Goal: Information Seeking & Learning: Learn about a topic

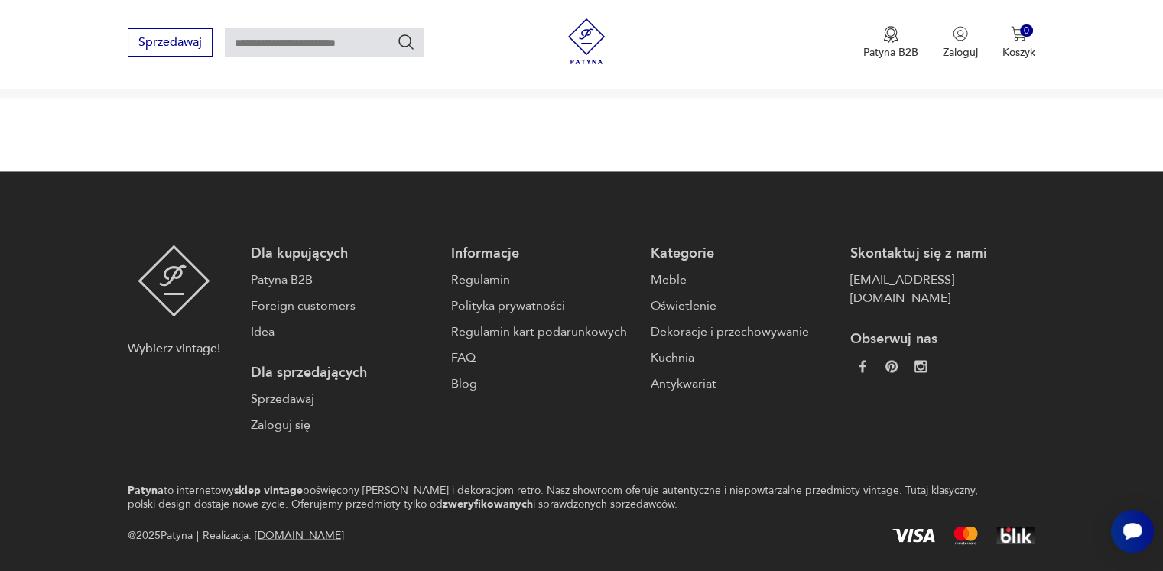
scroll to position [2732, 0]
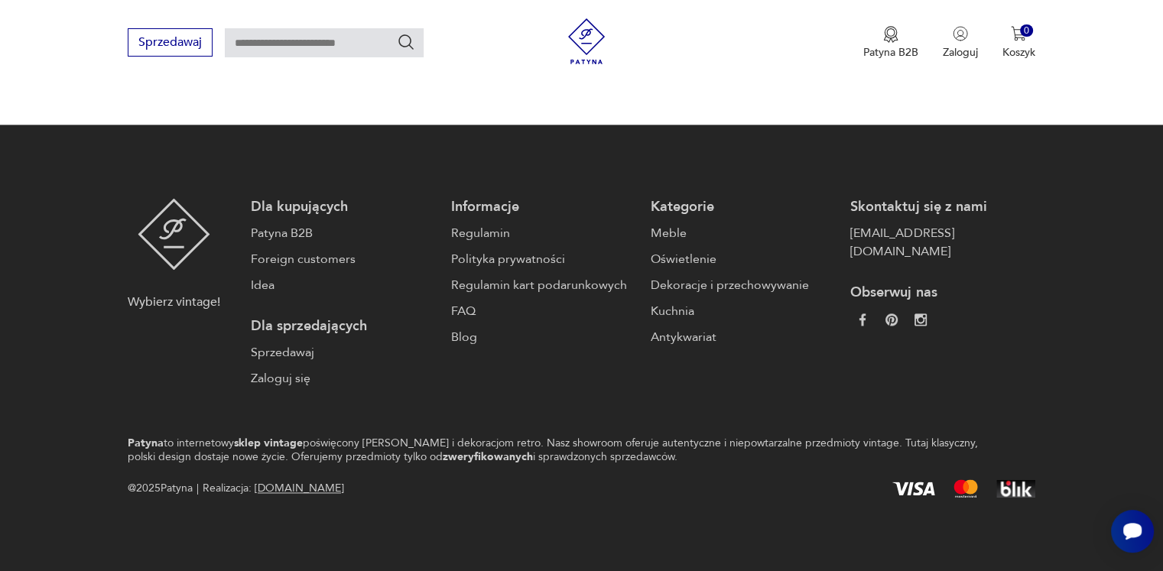
scroll to position [2675, 0]
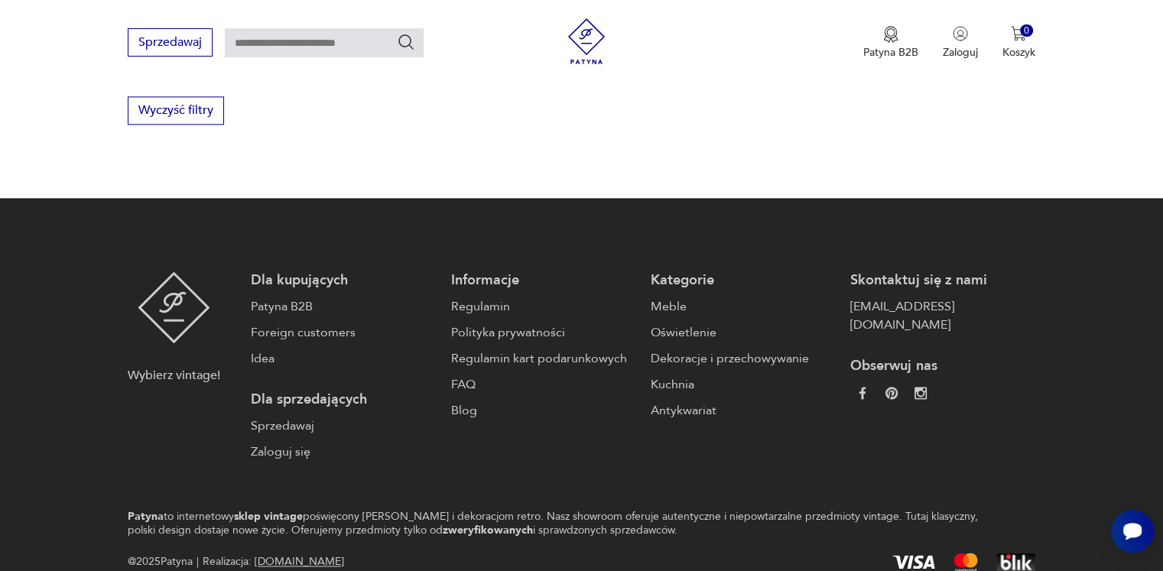
scroll to position [1987, 0]
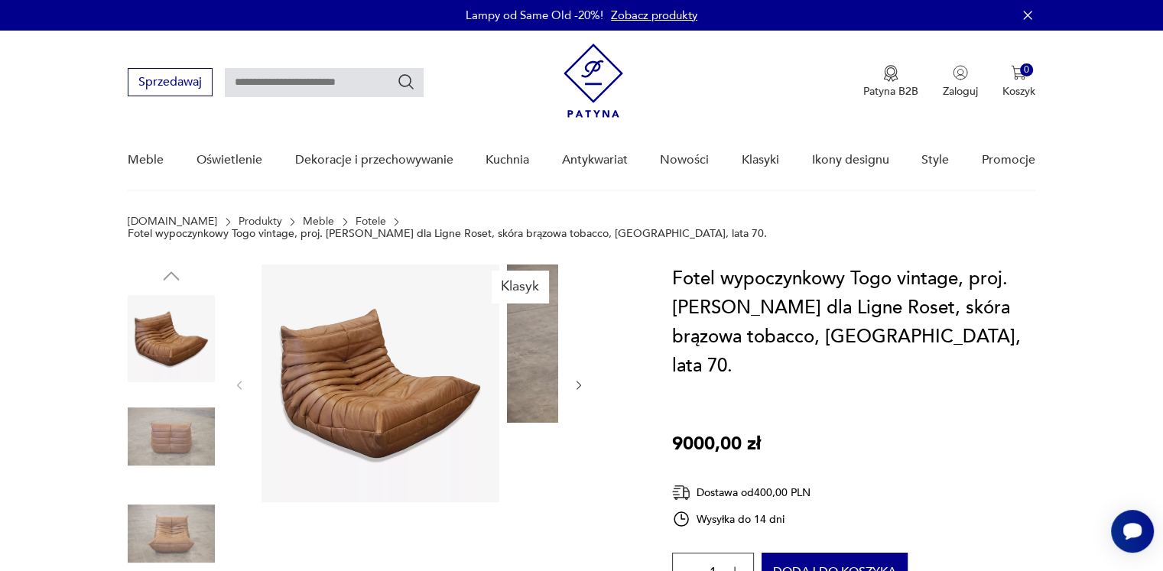
click at [573, 392] on icon "button" at bounding box center [579, 385] width 13 height 13
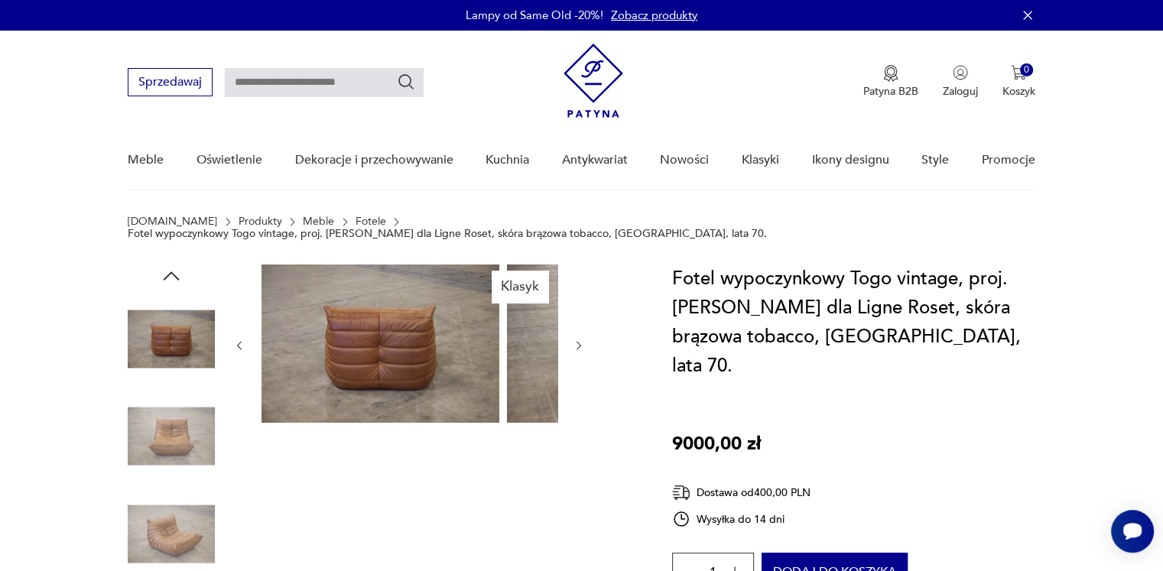
click at [541, 418] on div at bounding box center [409, 346] width 352 height 162
click at [191, 480] on img at bounding box center [171, 436] width 87 height 87
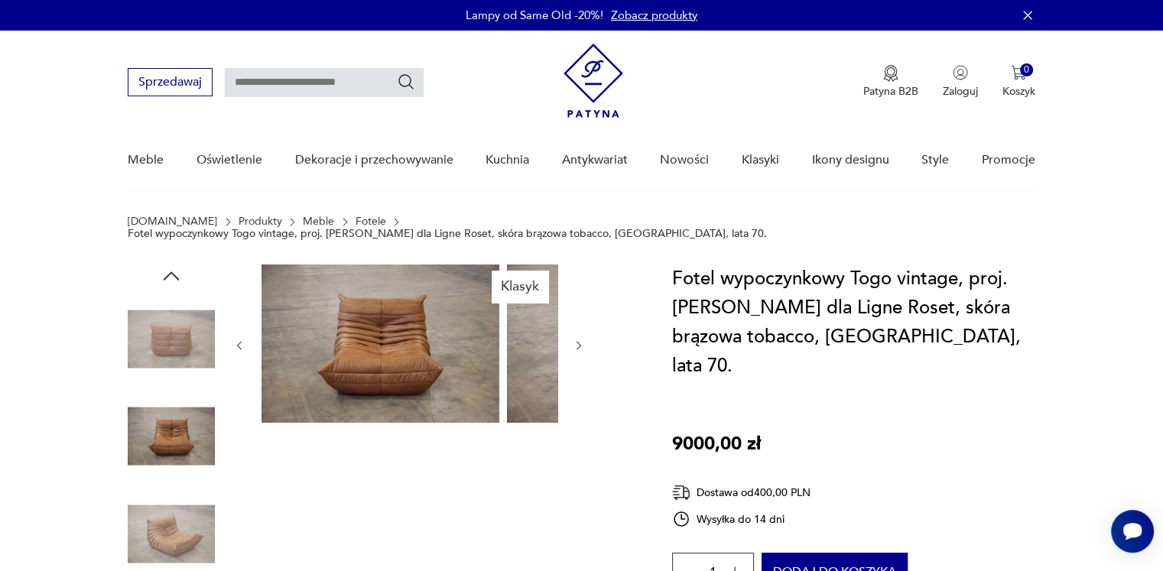
click at [363, 228] on link "Fotele" at bounding box center [371, 222] width 31 height 12
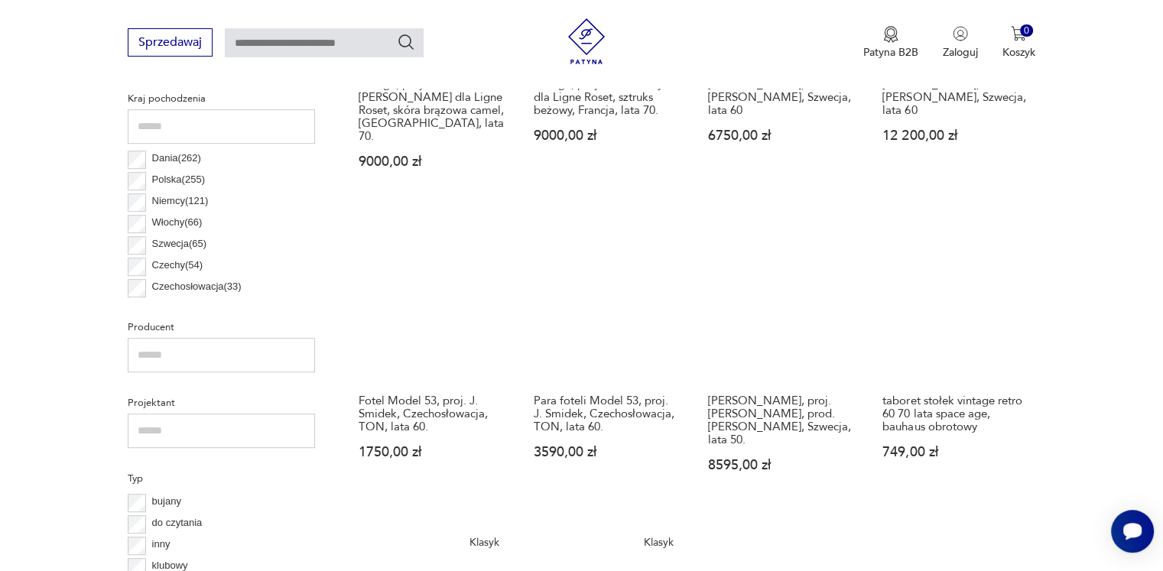
scroll to position [591, 0]
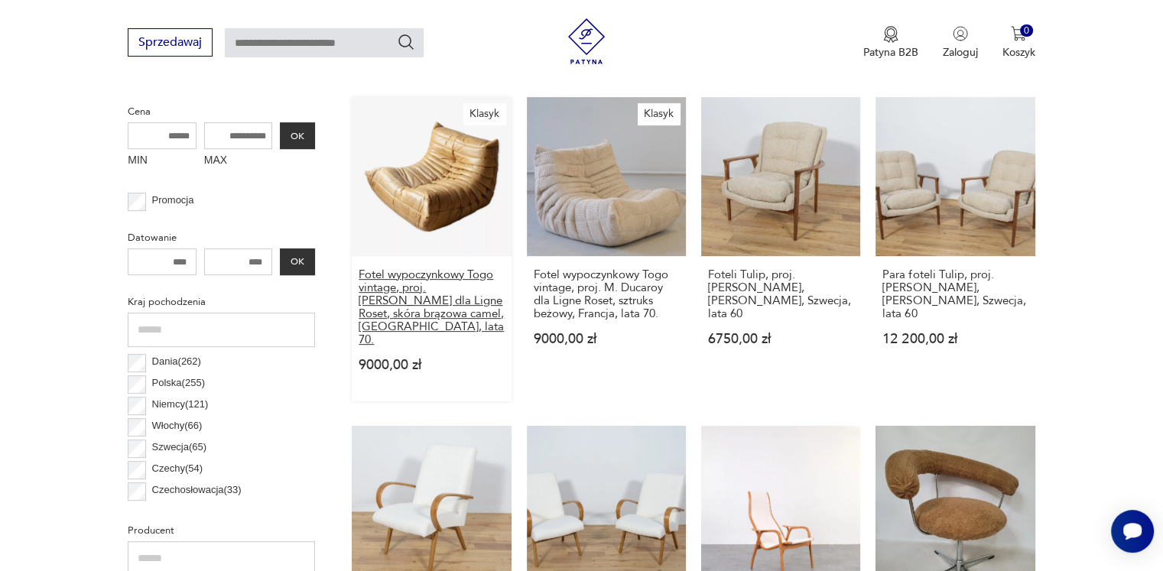
click at [504, 346] on h3 "Fotel wypoczynkowy Togo vintage, proj. M. Ducaroy dla Ligne Roset, skóra brązow…" at bounding box center [431, 307] width 145 height 78
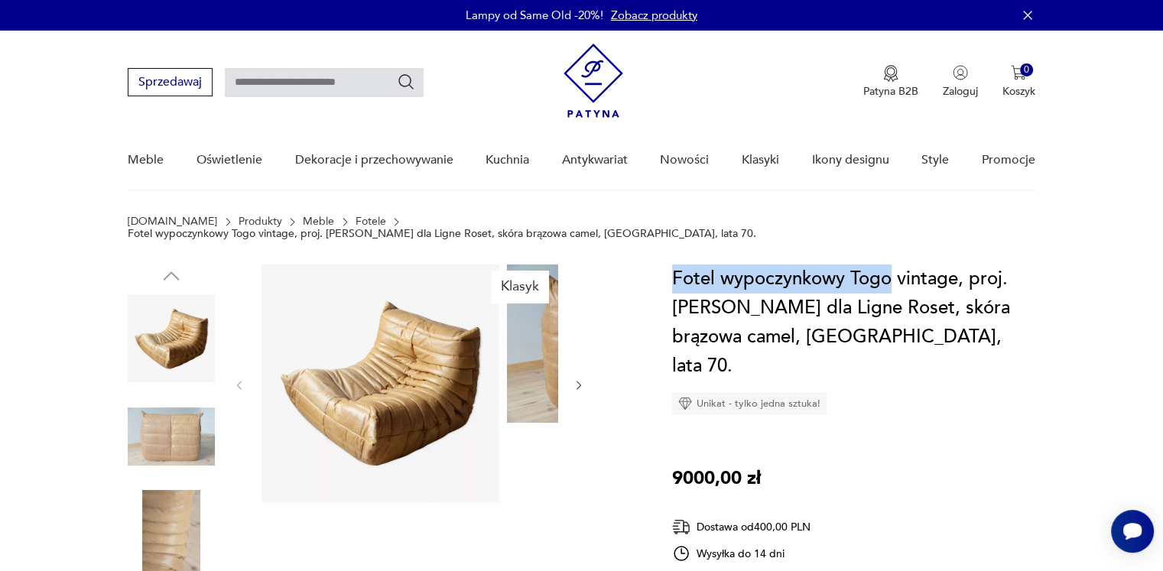
drag, startPoint x: 672, startPoint y: 310, endPoint x: 944, endPoint y: 308, distance: 272.2
click at [944, 308] on h1 "Fotel wypoczynkowy Togo vintage, proj. M. Ducaroy dla Ligne Roset, skóra brązow…" at bounding box center [853, 323] width 363 height 116
